Goal: Transaction & Acquisition: Purchase product/service

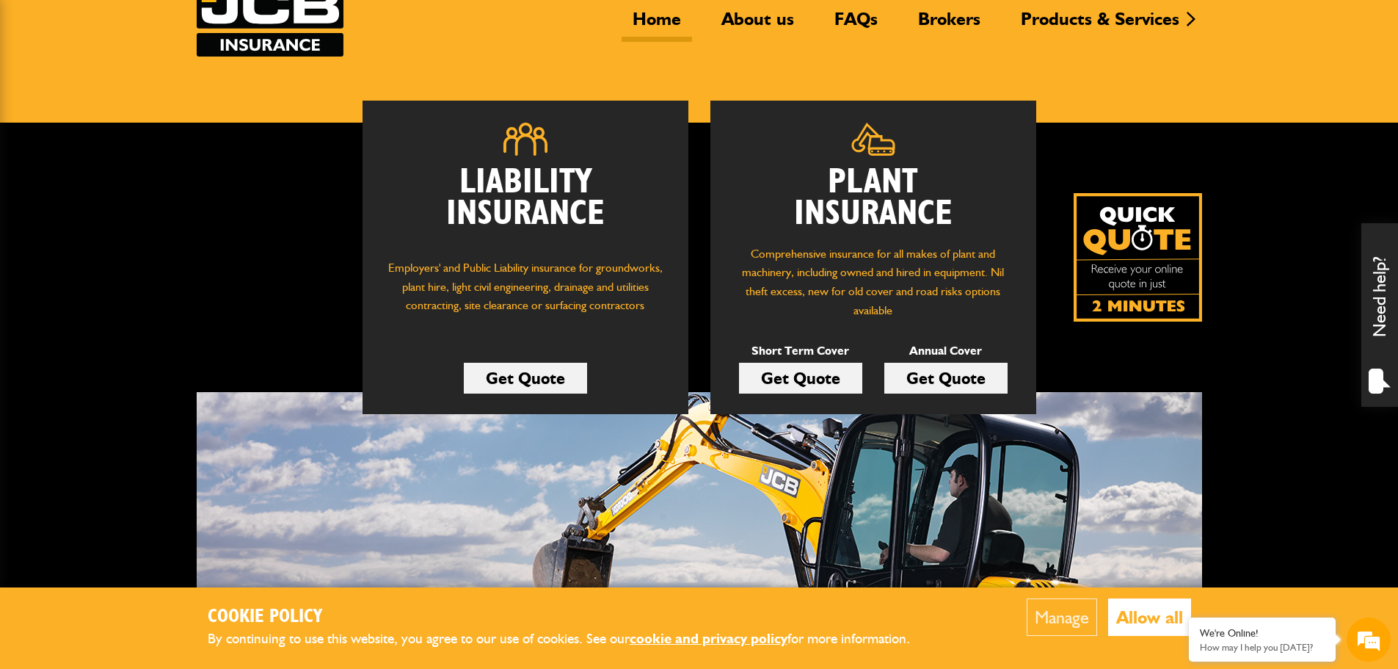
scroll to position [147, 0]
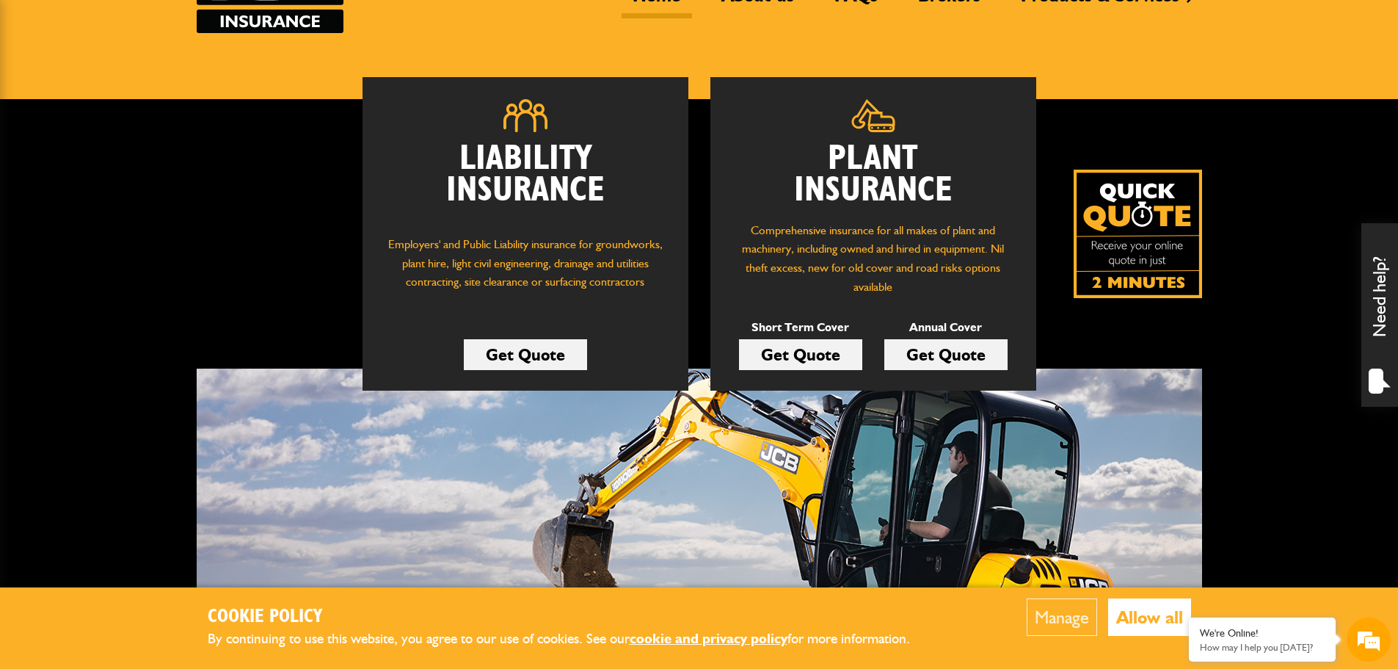
click at [817, 354] on link "Get Quote" at bounding box center [800, 354] width 123 height 31
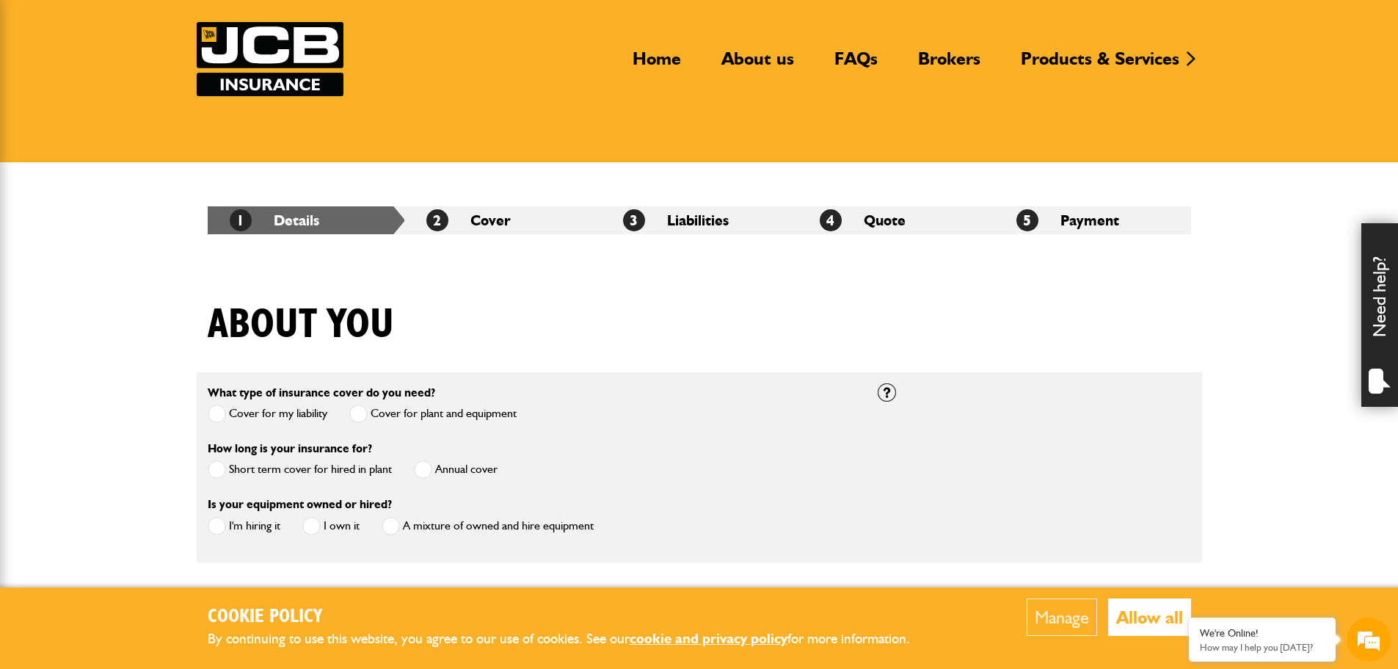
scroll to position [367, 0]
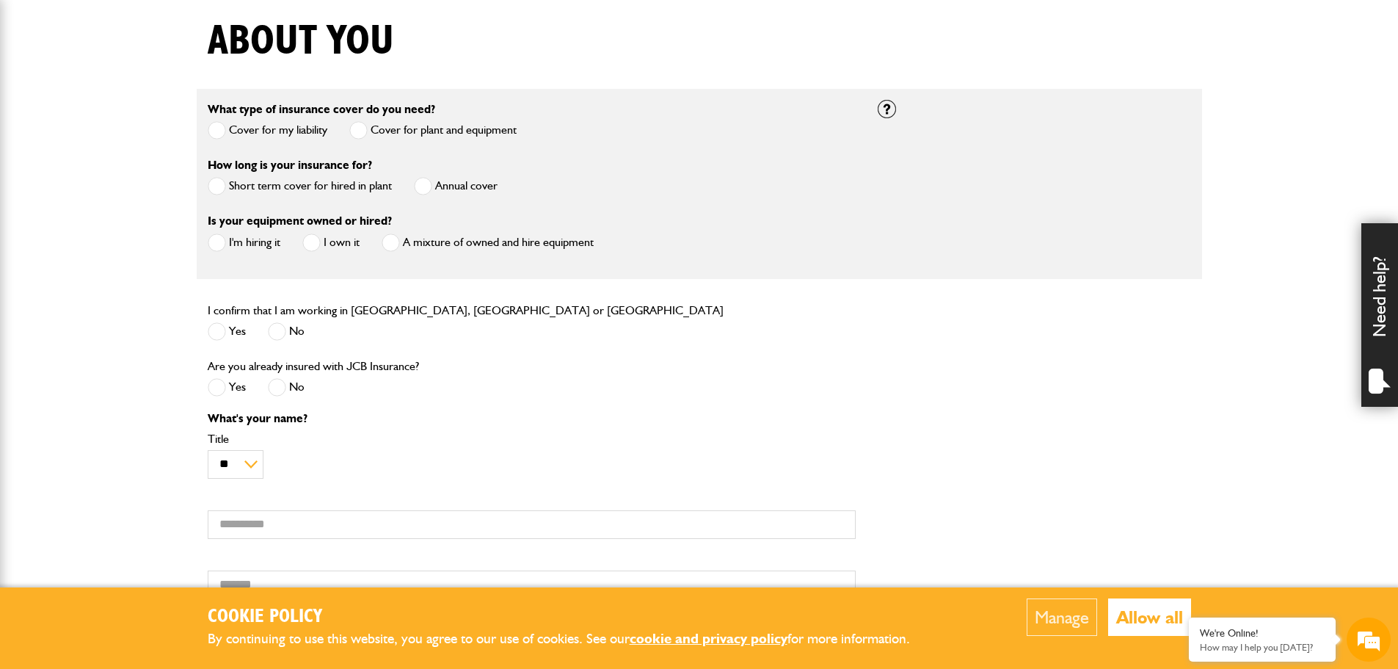
click at [224, 187] on span at bounding box center [217, 186] width 18 height 18
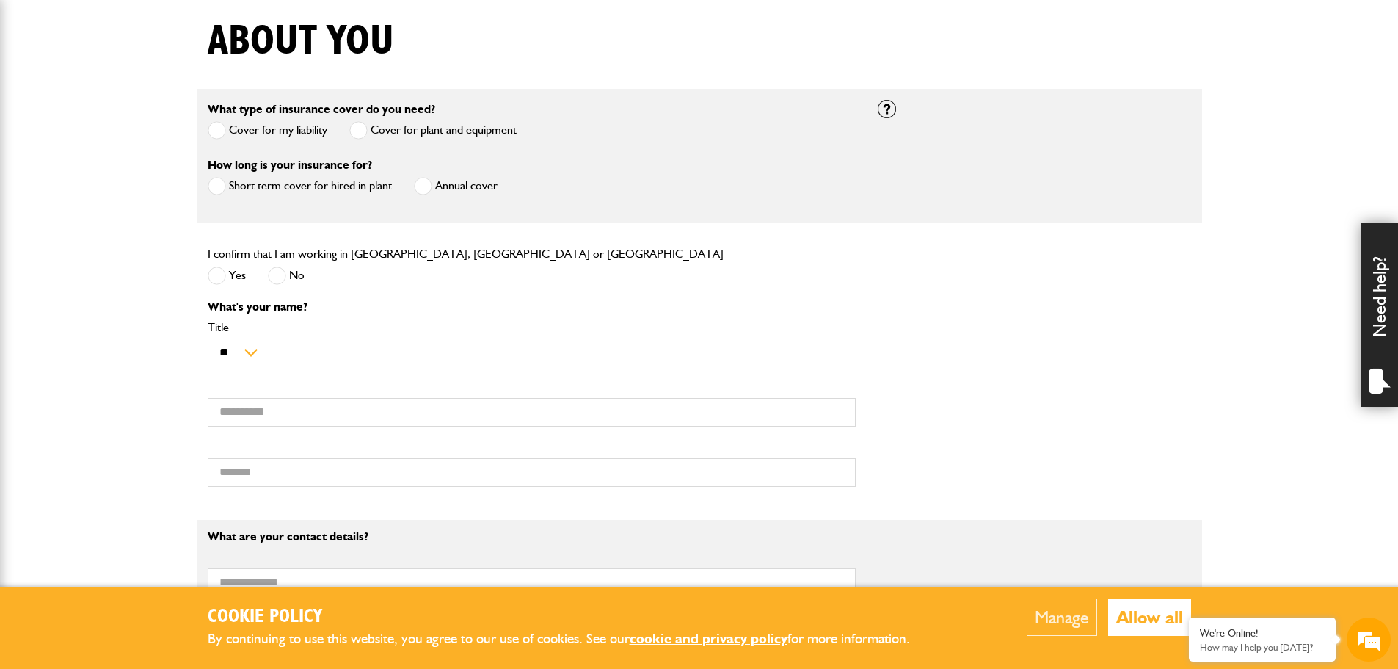
click at [214, 278] on span at bounding box center [217, 275] width 18 height 18
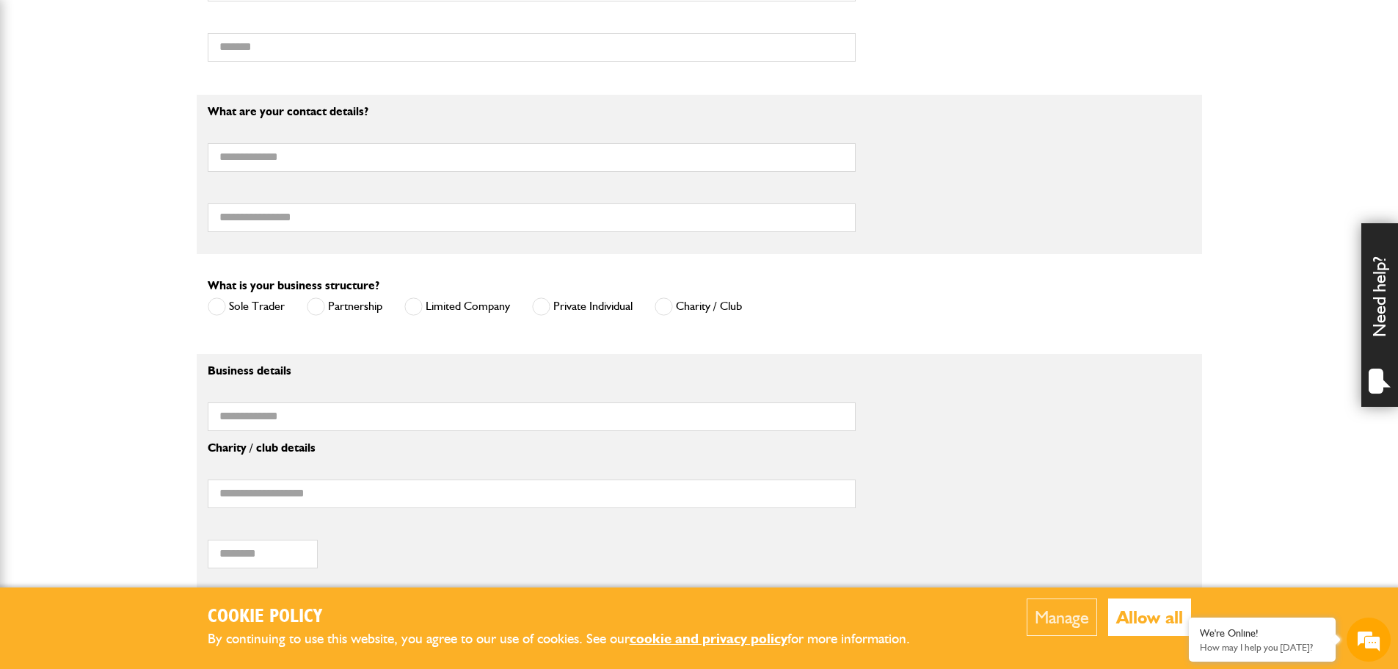
scroll to position [660, 0]
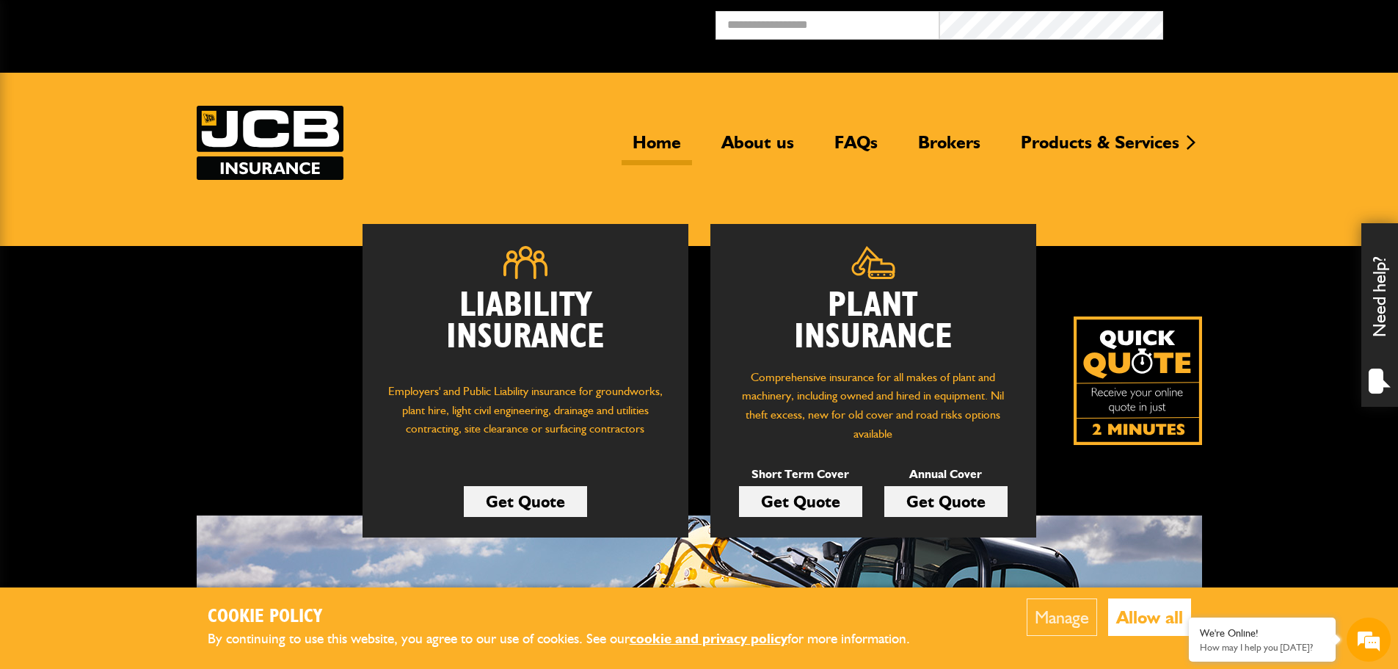
scroll to position [147, 0]
